Goal: Find specific page/section: Find specific page/section

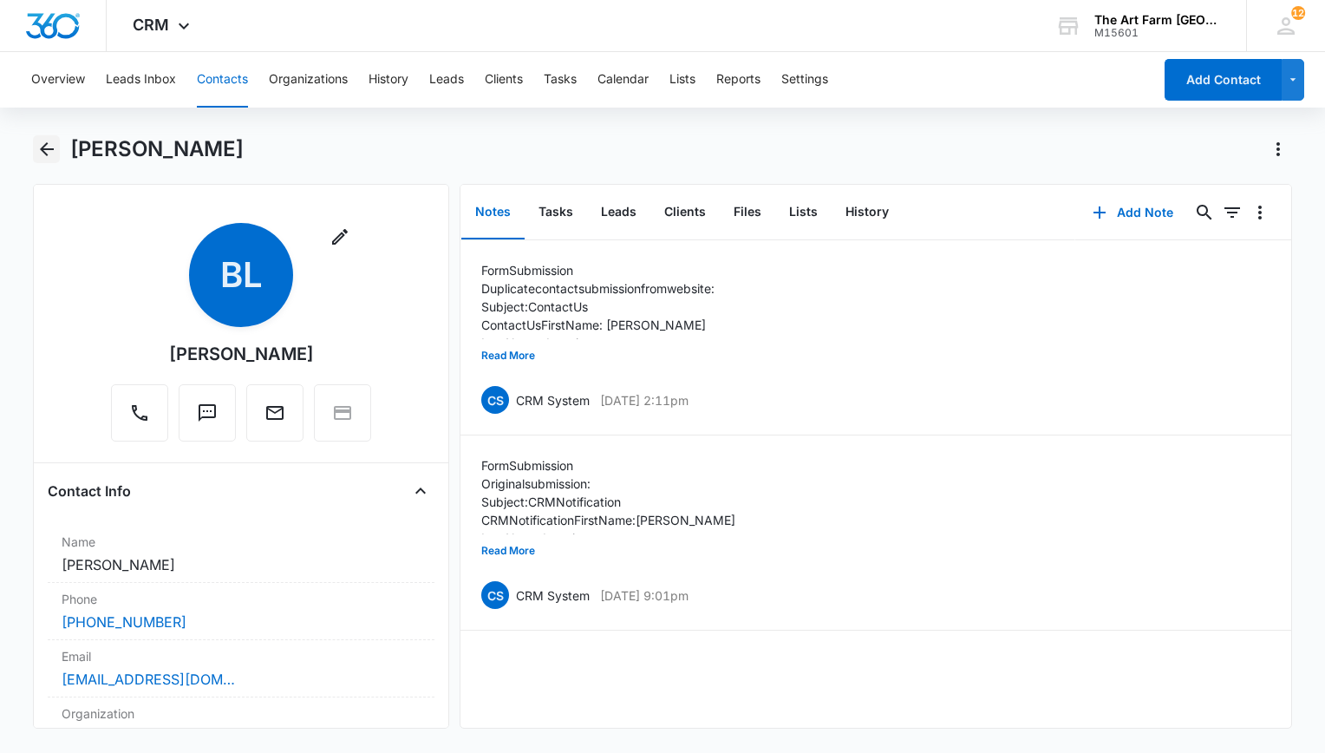
click at [44, 153] on icon "Back" at bounding box center [47, 149] width 14 height 14
click at [227, 87] on button "Contacts" at bounding box center [222, 79] width 51 height 55
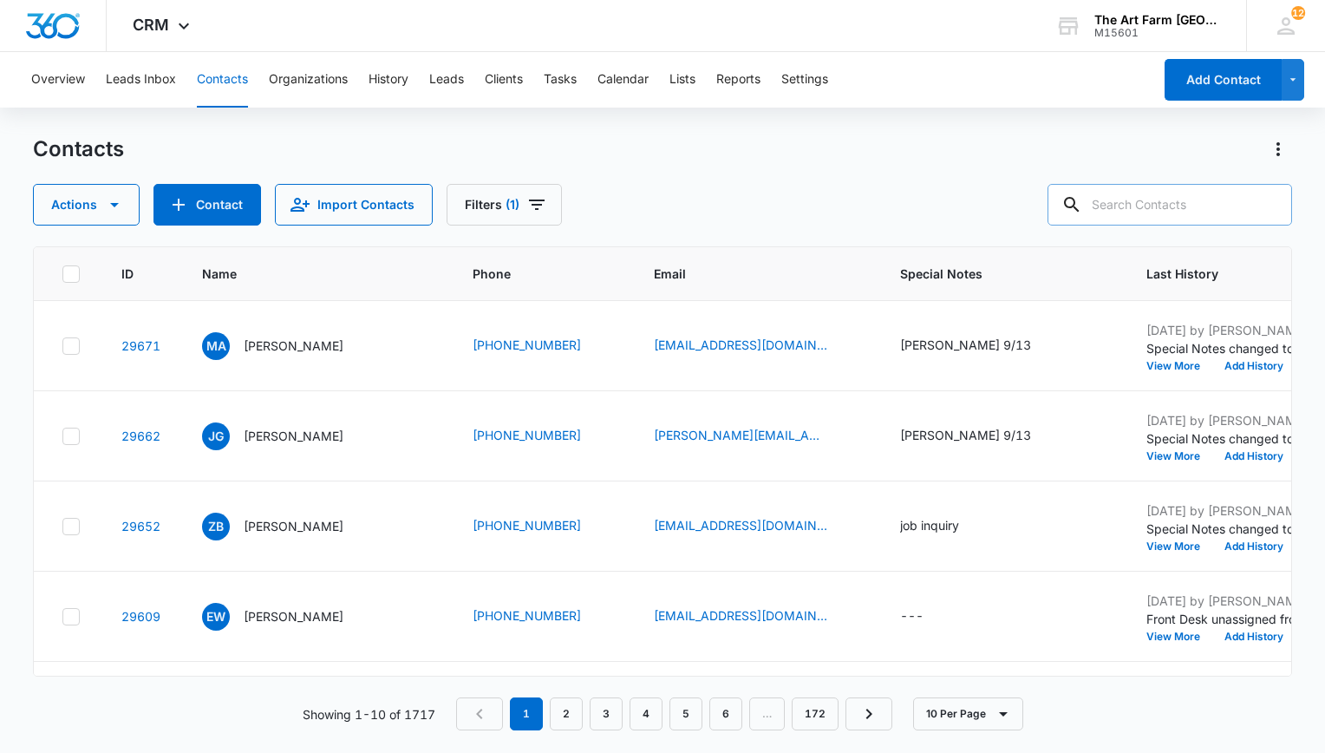
click at [1169, 198] on input "text" at bounding box center [1169, 205] width 244 height 42
type input "[PERSON_NAME]"
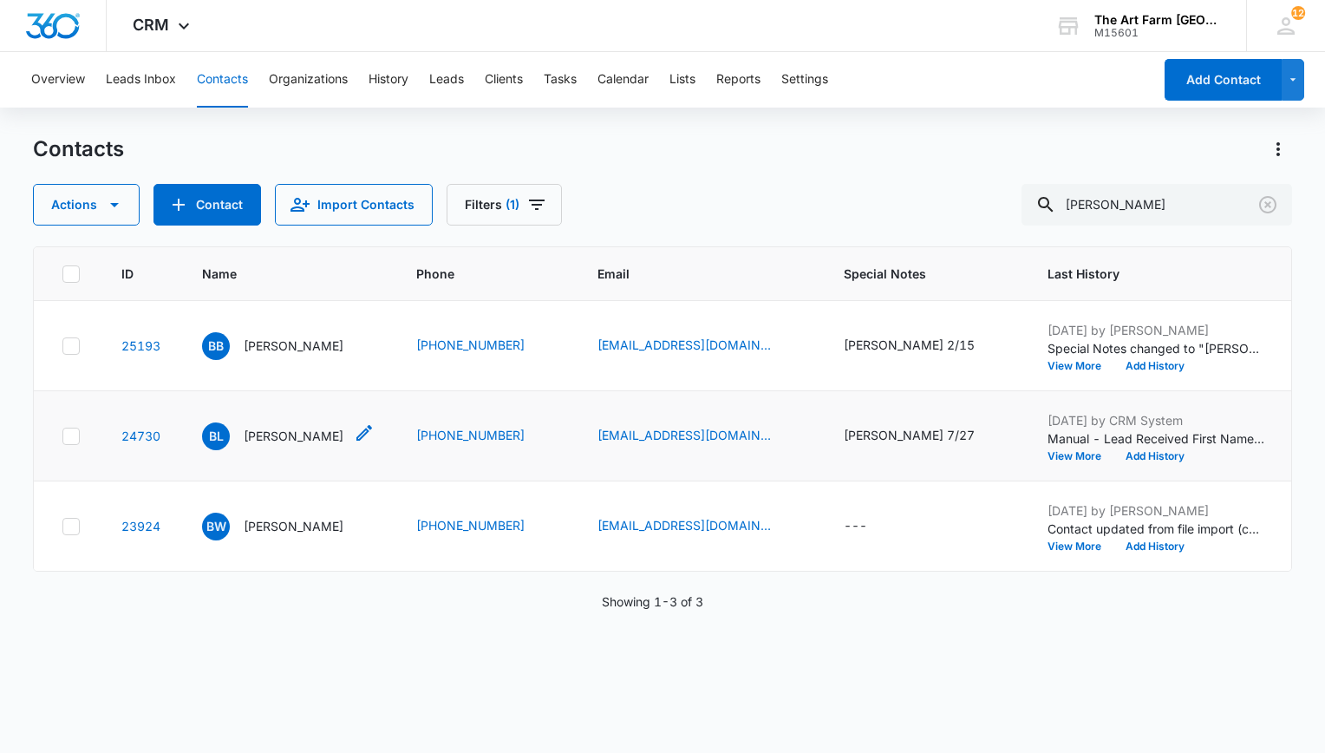
click at [285, 432] on p "[PERSON_NAME]" at bounding box center [294, 436] width 100 height 18
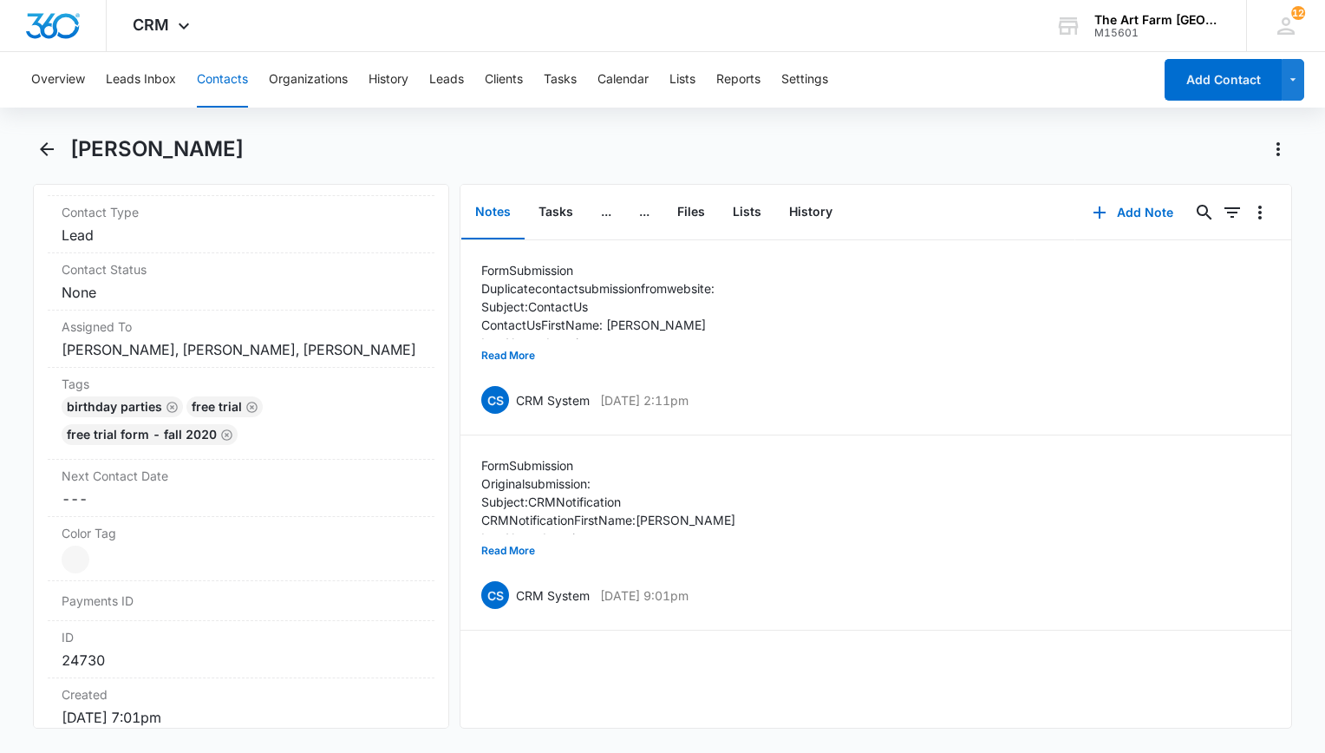
scroll to position [751, 0]
click at [217, 346] on dd "Cancel Save Changes [PERSON_NAME], [PERSON_NAME], [PERSON_NAME]" at bounding box center [241, 347] width 359 height 21
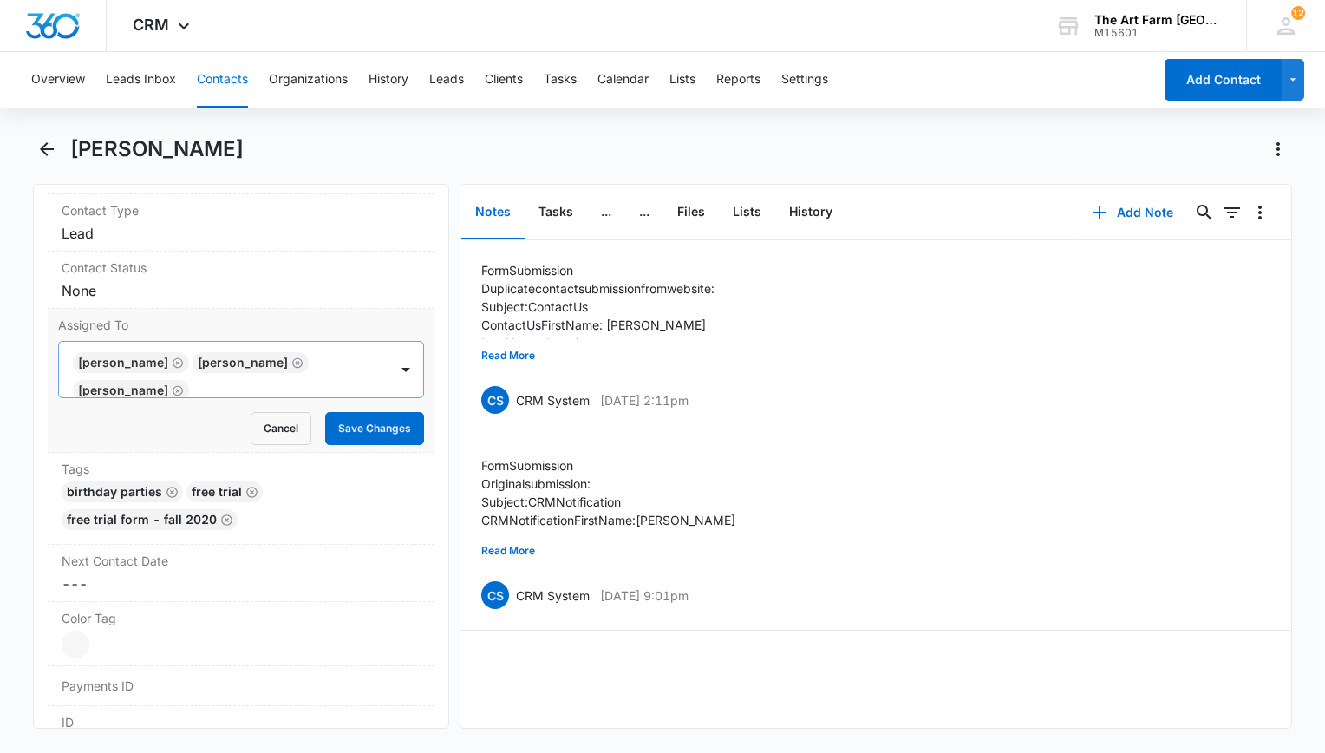
click at [291, 357] on icon "Remove Erin Hamilton" at bounding box center [297, 362] width 12 height 13
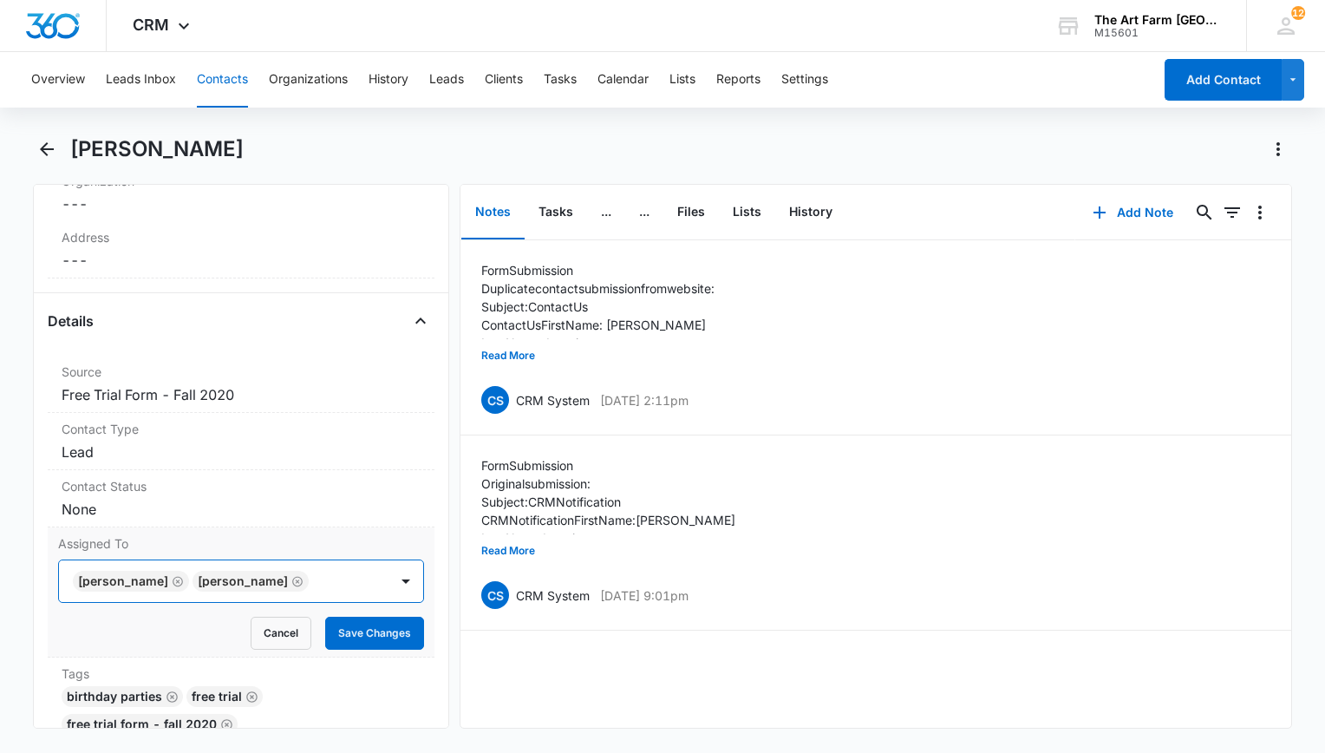
scroll to position [0, 0]
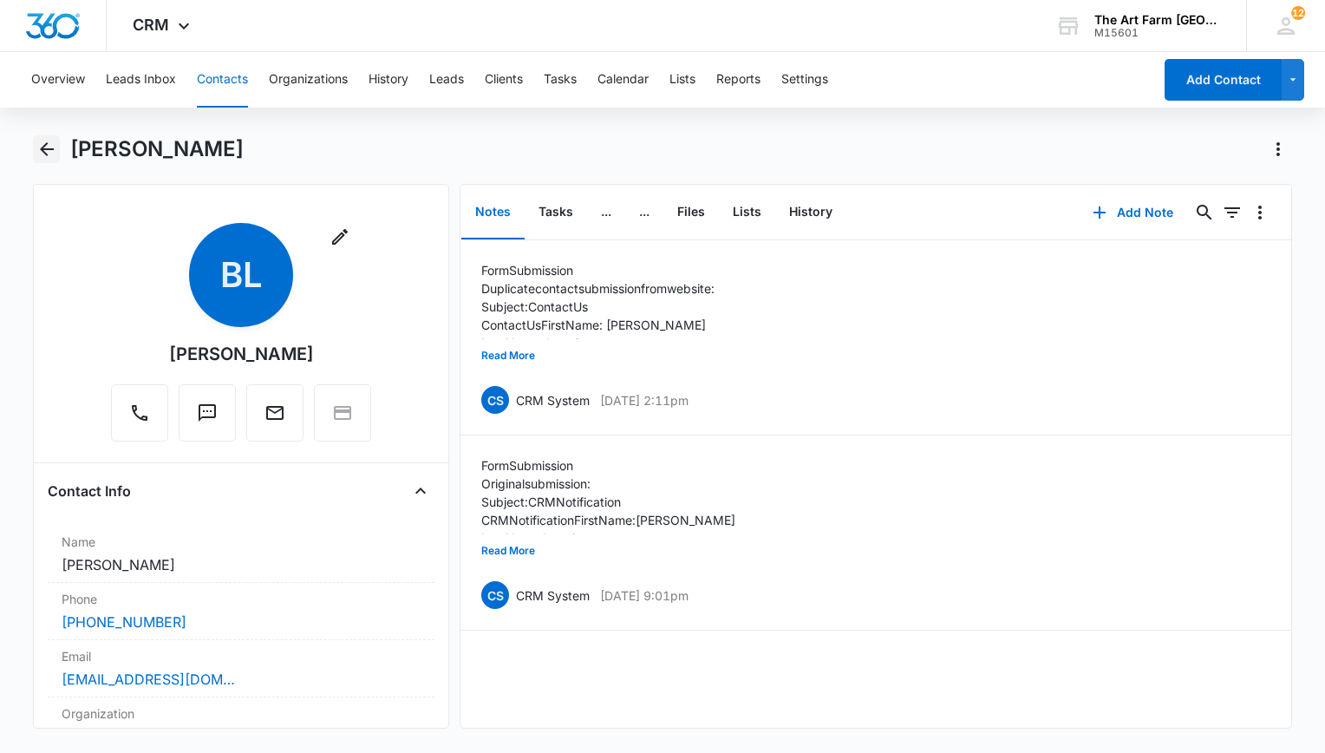
click at [55, 147] on icon "Back" at bounding box center [46, 149] width 21 height 21
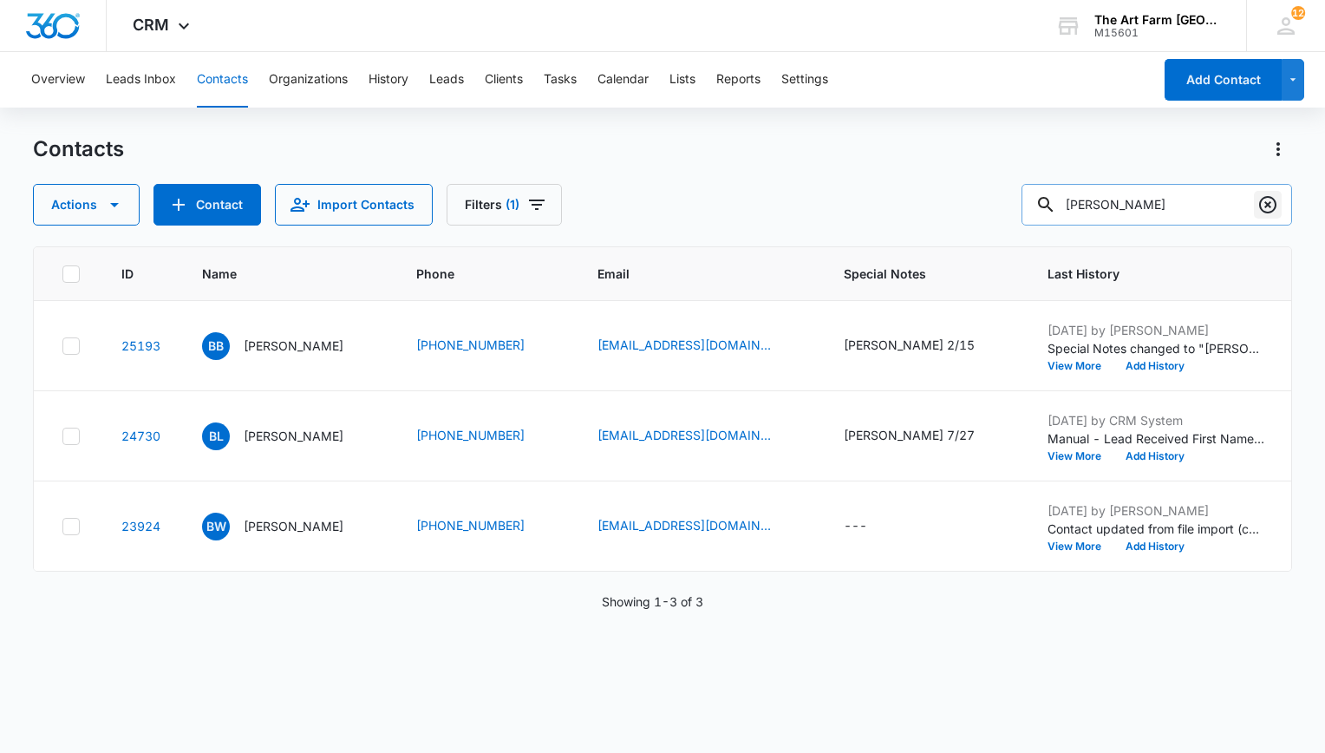
click at [1269, 211] on icon "Clear" at bounding box center [1267, 204] width 21 height 21
